Goal: Information Seeking & Learning: Learn about a topic

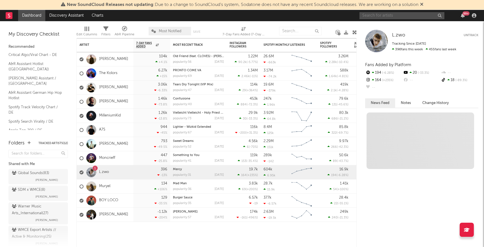
click at [377, 16] on input "text" at bounding box center [402, 15] width 85 height 7
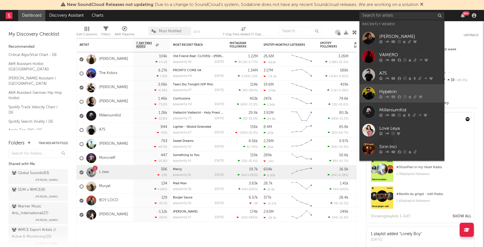
click at [367, 91] on div at bounding box center [368, 93] width 13 height 13
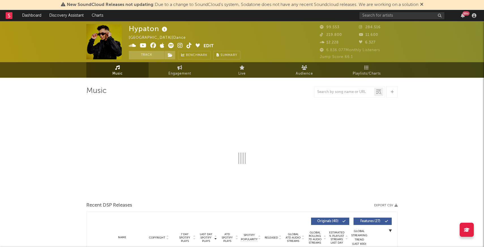
select select "6m"
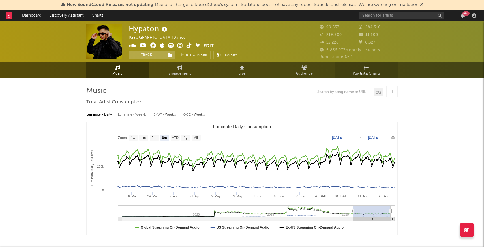
click at [367, 70] on span "Playlists/Charts" at bounding box center [367, 73] width 28 height 7
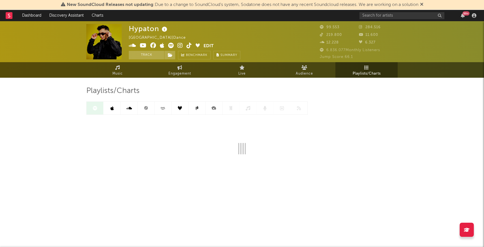
click at [148, 110] on icon at bounding box center [146, 108] width 4 height 4
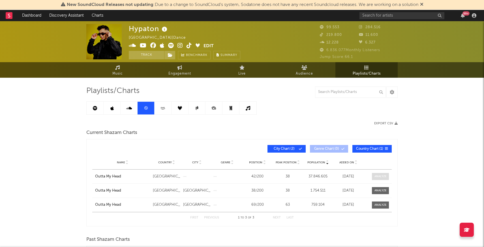
click at [372, 179] on span at bounding box center [380, 176] width 17 height 7
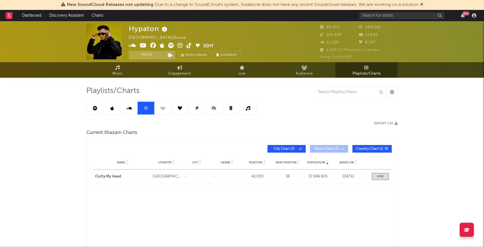
select select "All"
select select "1w"
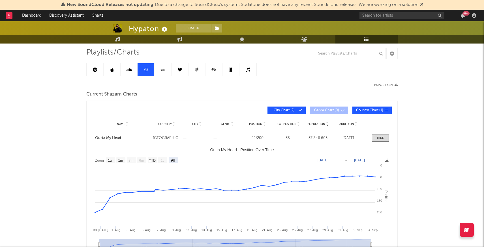
scroll to position [44, 0]
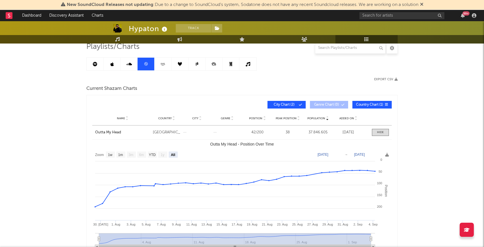
click at [97, 64] on link at bounding box center [95, 64] width 17 height 13
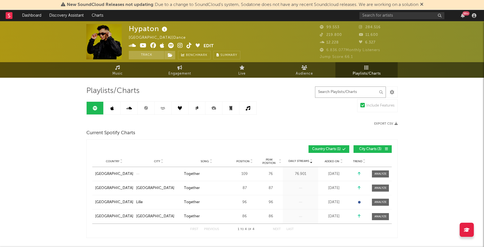
click at [319, 93] on input "text" at bounding box center [350, 92] width 71 height 11
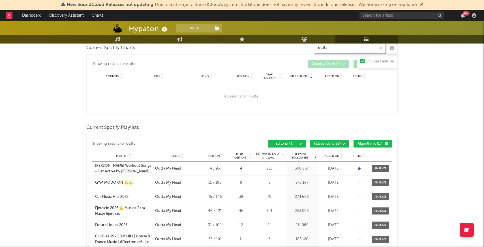
scroll to position [86, 0]
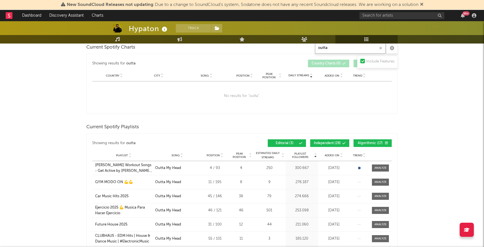
type input "outta"
click at [333, 155] on span "Added On" at bounding box center [332, 155] width 15 height 3
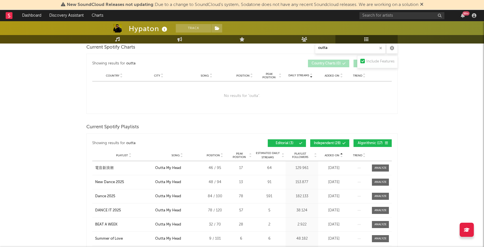
click at [332, 155] on span "Added On" at bounding box center [332, 155] width 15 height 3
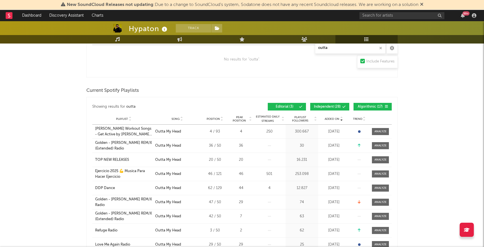
scroll to position [127, 0]
